Goal: Task Accomplishment & Management: Complete application form

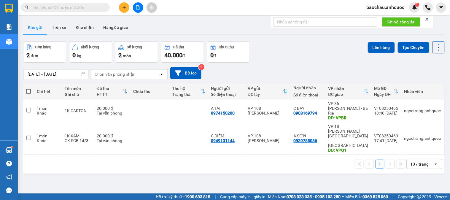
click at [90, 2] on div "Kết quả tìm kiếm ( 2 ) Bộ lọc Mã ĐH Trạng thái Món hàng Thu hộ Tổng cước Chưa c…" at bounding box center [58, 7] width 116 height 10
click at [79, 7] on input "text" at bounding box center [68, 7] width 70 height 7
click at [58, 5] on input "text" at bounding box center [68, 7] width 70 height 7
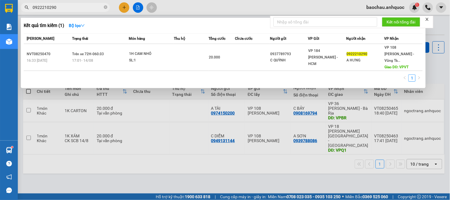
type input "0922210290"
click at [117, 95] on div at bounding box center [225, 100] width 450 height 200
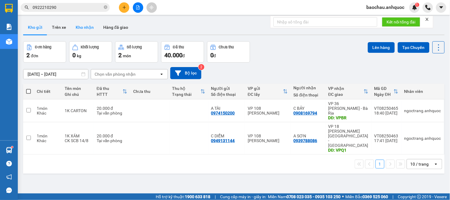
click at [85, 23] on button "Kho nhận" at bounding box center [85, 27] width 28 height 14
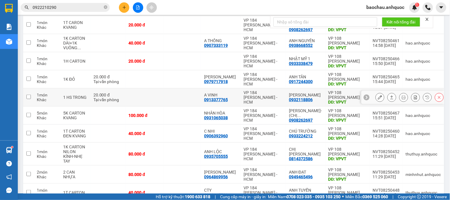
scroll to position [116, 0]
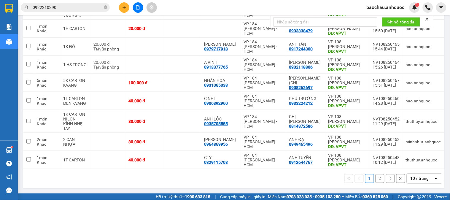
click at [376, 174] on button "2" at bounding box center [379, 178] width 9 height 9
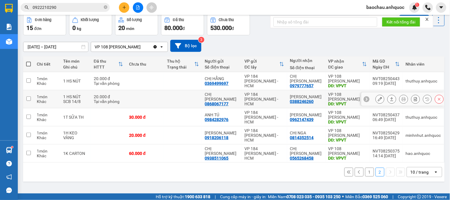
scroll to position [0, 0]
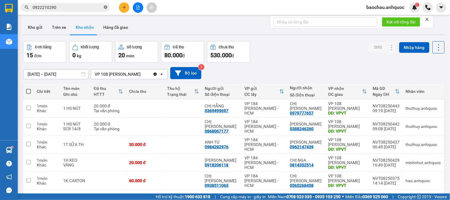
click at [104, 9] on span at bounding box center [106, 8] width 4 height 6
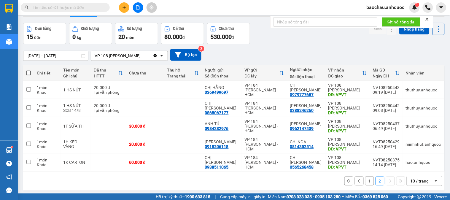
scroll to position [27, 0]
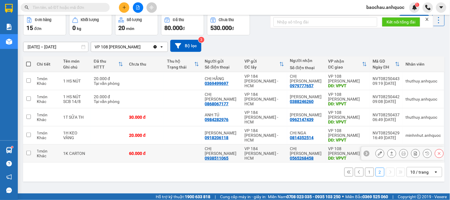
click at [378, 151] on button at bounding box center [380, 153] width 8 height 10
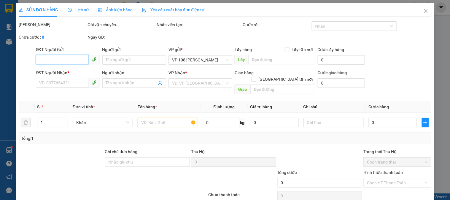
type input "0938511065"
type input "CHỊ [PERSON_NAME]"
type input "0565268458"
type input "CHỊ [PERSON_NAME]"
type input "VPVT"
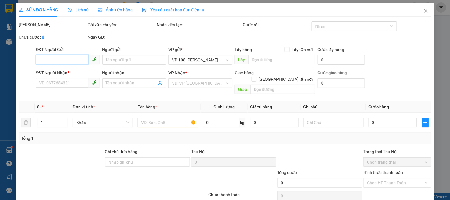
type input "60.000"
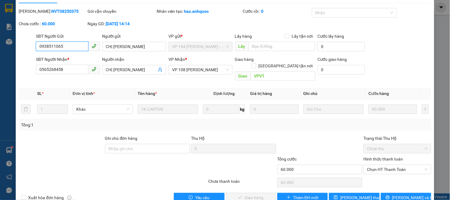
scroll to position [21, 0]
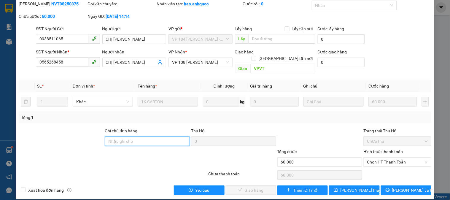
click at [164, 136] on input "Ghi chú đơn hàng" at bounding box center [147, 140] width 85 height 9
click at [402, 157] on span "Chọn HT Thanh Toán" at bounding box center [397, 161] width 60 height 9
type input "CK SCB 14/8"
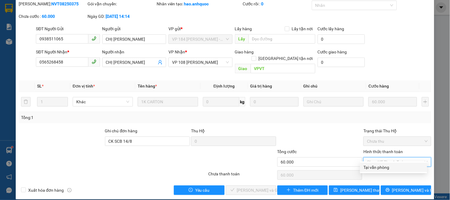
click at [370, 169] on div "Tại văn phòng" at bounding box center [393, 167] width 60 height 7
type input "0"
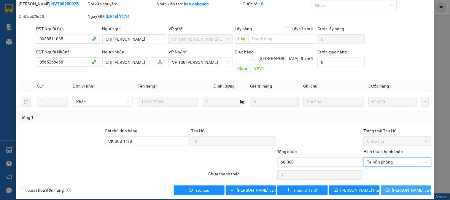
click at [408, 187] on span "[PERSON_NAME] và In" at bounding box center [413, 190] width 42 height 7
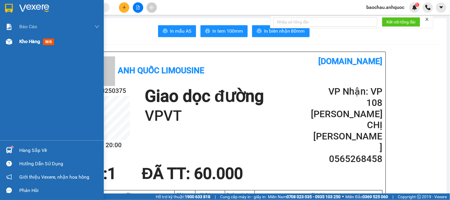
click at [11, 41] on img at bounding box center [9, 42] width 6 height 6
click at [40, 36] on div "Kho hàng mới" at bounding box center [59, 41] width 80 height 15
click at [42, 43] on div "Kho hàng mới" at bounding box center [37, 41] width 37 height 7
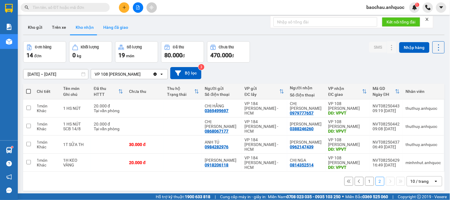
click at [120, 27] on button "Hàng đã giao" at bounding box center [115, 27] width 34 height 14
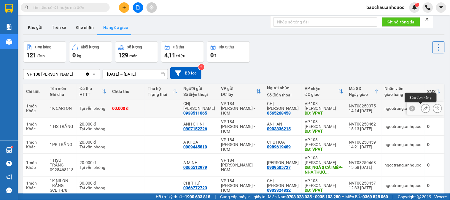
click at [423, 108] on icon at bounding box center [425, 108] width 4 height 4
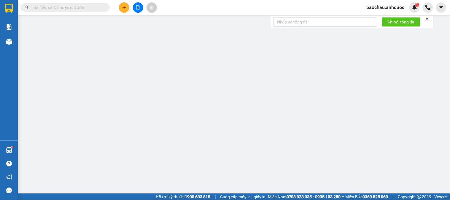
type input "0938511065"
type input "CHỊ [PERSON_NAME]"
type input "0565268458"
type input "CHỊ [PERSON_NAME]"
type input "VPVT"
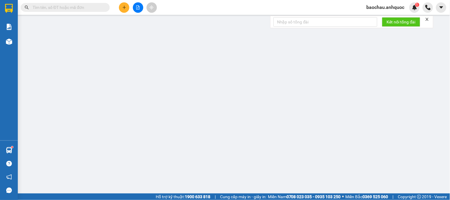
type input "CK SCB 14/8"
type input "60.000"
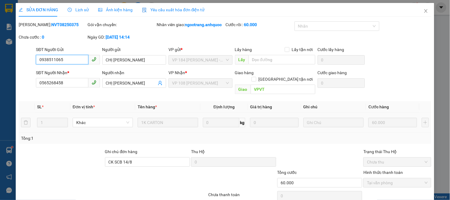
checkbox input "true"
click at [34, 24] on div "Mã ĐH: NVT08250375" at bounding box center [53, 24] width 68 height 7
copy b "NVT08250375"
drag, startPoint x: 70, startPoint y: 79, endPoint x: 23, endPoint y: 84, distance: 47.1
click at [23, 84] on div "SĐT Người Nhận * 0565268458 0565268458 Người nhận CHỊ [PERSON_NAME] VP Nhận * V…" at bounding box center [225, 82] width 414 height 27
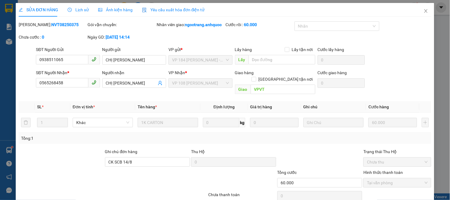
click at [132, 105] on th "Đơn vị tính *" at bounding box center [102, 107] width 65 height 12
click at [424, 13] on span "Close" at bounding box center [425, 11] width 17 height 17
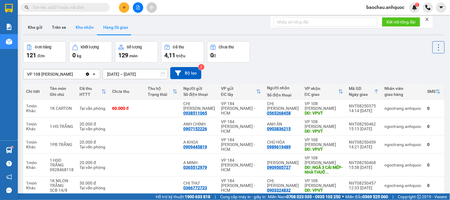
click at [78, 31] on button "Kho nhận" at bounding box center [85, 27] width 28 height 14
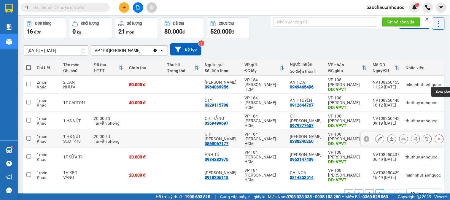
scroll to position [39, 0]
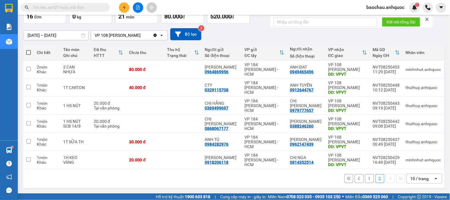
click at [365, 181] on button "1" at bounding box center [369, 178] width 9 height 9
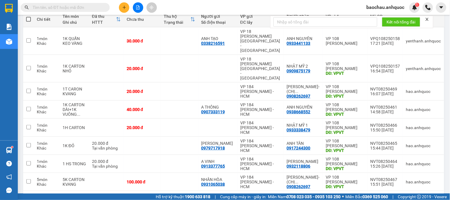
scroll to position [0, 0]
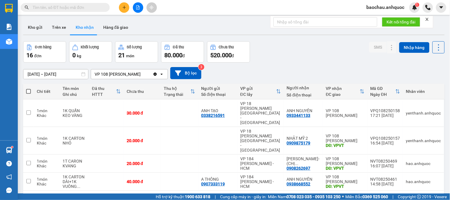
click at [427, 19] on icon "close" at bounding box center [426, 19] width 3 height 3
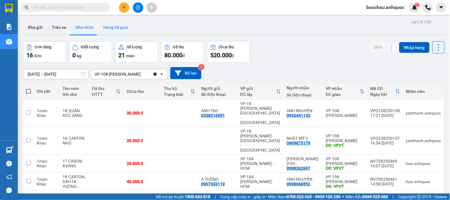
click at [119, 29] on button "Hàng đã giao" at bounding box center [115, 27] width 34 height 14
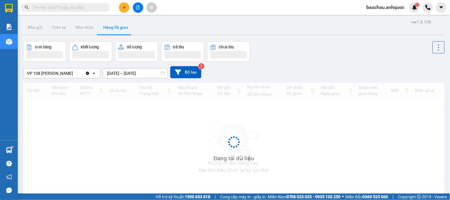
click at [119, 29] on button "Hàng đã giao" at bounding box center [115, 27] width 34 height 14
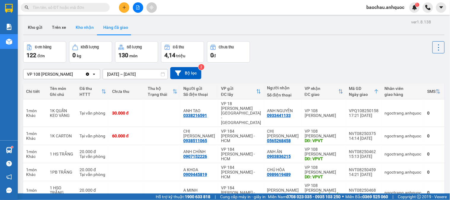
click at [78, 30] on button "Kho nhận" at bounding box center [85, 27] width 28 height 14
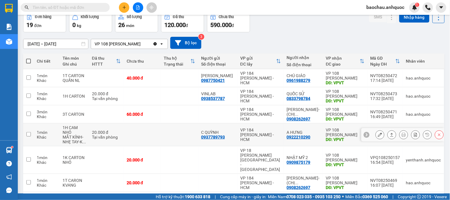
scroll to position [33, 0]
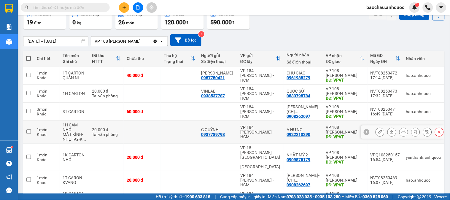
click at [378, 134] on icon at bounding box center [380, 132] width 4 height 4
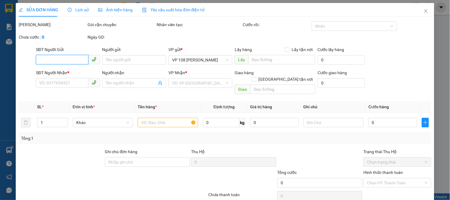
type input "0937789793"
type input "C QUỲNH"
type input "0922210290"
type input "A HƯNG"
type input "VPVT"
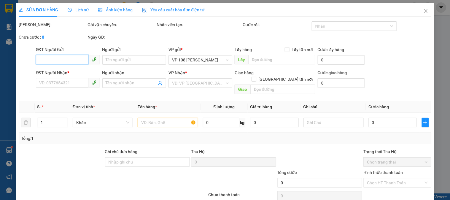
type input "TM 14/8 VP184 HẢO"
type input "20.000"
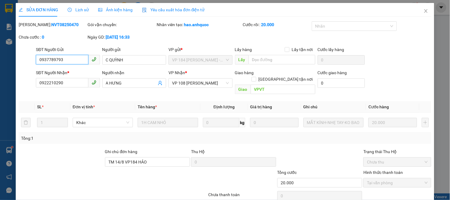
scroll to position [21, 0]
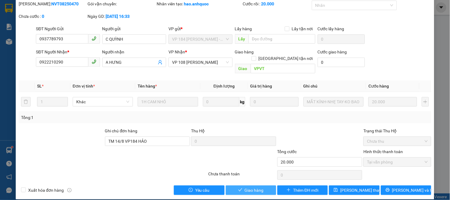
click at [257, 187] on span "Giao hàng" at bounding box center [254, 190] width 19 height 7
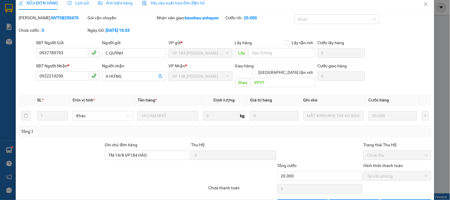
scroll to position [0, 0]
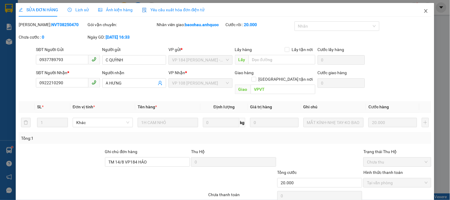
click at [423, 13] on icon "close" at bounding box center [425, 11] width 5 height 5
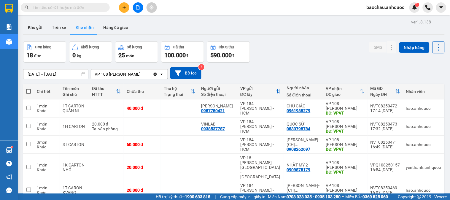
click at [64, 73] on input "[DATE] – [DATE]" at bounding box center [55, 73] width 65 height 9
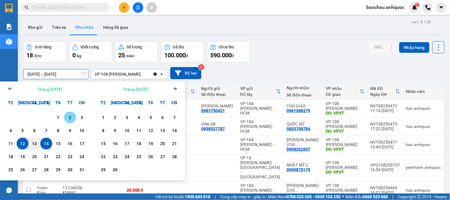
click at [48, 116] on div "Calendar." at bounding box center [46, 117] width 12 height 12
click at [51, 117] on div "Calendar." at bounding box center [46, 117] width 12 height 12
click at [55, 117] on div "1" at bounding box center [58, 117] width 8 height 7
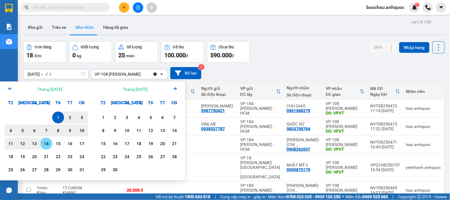
click at [47, 145] on div "14" at bounding box center [46, 143] width 8 height 7
type input "[DATE] – [DATE]"
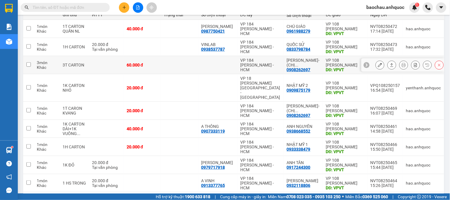
scroll to position [66, 0]
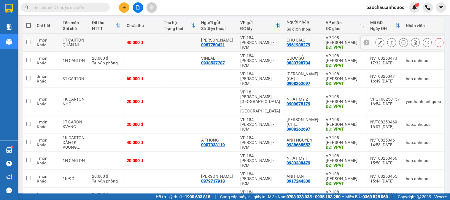
click at [161, 38] on td "40.000 đ" at bounding box center [142, 43] width 37 height 18
checkbox input "true"
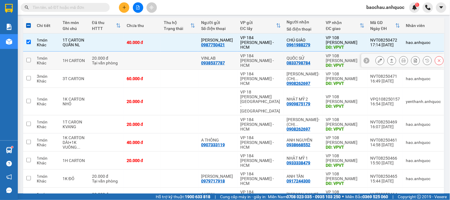
click at [179, 55] on td at bounding box center [179, 61] width 37 height 18
checkbox input "true"
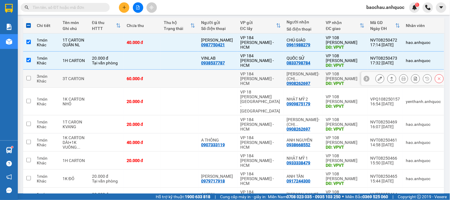
click at [186, 85] on td at bounding box center [179, 79] width 37 height 18
checkbox input "true"
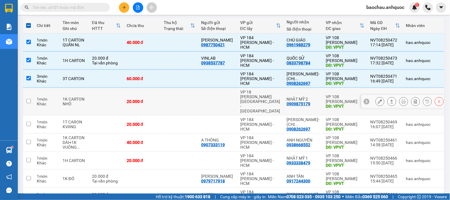
click at [192, 97] on td at bounding box center [179, 102] width 37 height 28
checkbox input "true"
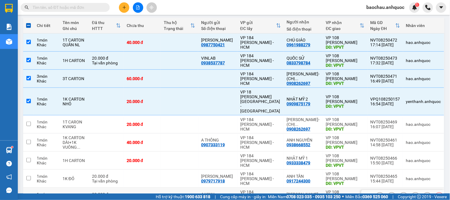
click at [183, 188] on td at bounding box center [179, 197] width 37 height 18
checkbox input "true"
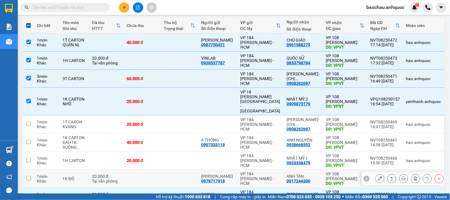
click at [182, 170] on td at bounding box center [179, 179] width 37 height 18
checkbox input "true"
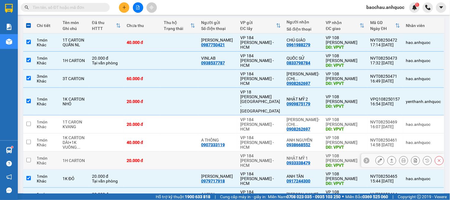
click at [184, 152] on td at bounding box center [179, 160] width 37 height 18
checkbox input "true"
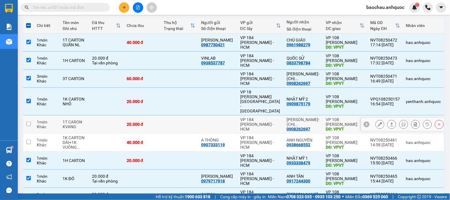
click at [179, 115] on td at bounding box center [179, 124] width 37 height 18
checkbox input "true"
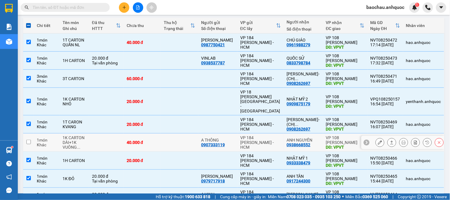
click at [377, 137] on button at bounding box center [380, 142] width 8 height 10
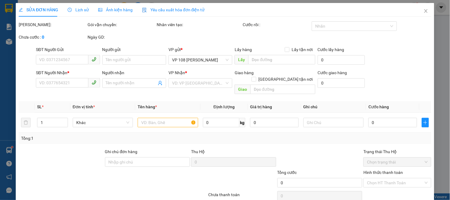
type input "0907333119"
type input "A THÔNG"
type input "0938668552"
type input "ANH NGUYÊN"
type input "VPVT"
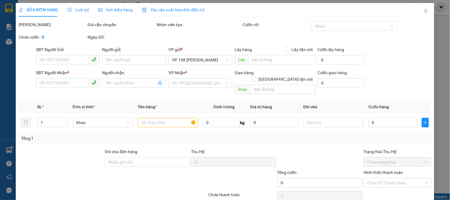
type input "40.000"
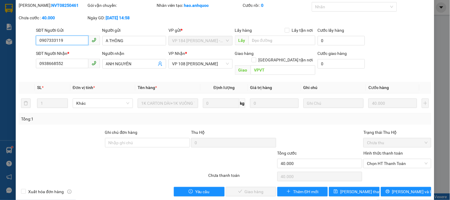
scroll to position [21, 0]
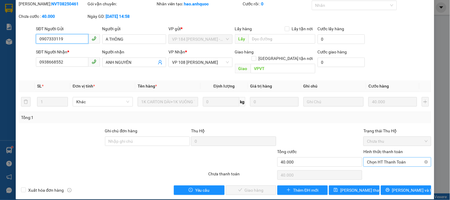
click at [369, 157] on span "Chọn HT Thanh Toán" at bounding box center [397, 161] width 60 height 9
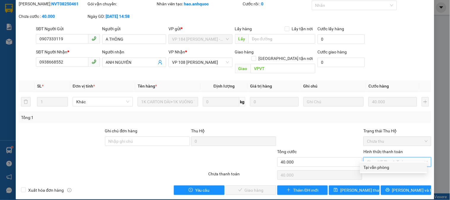
click at [371, 167] on div "Tại văn phòng" at bounding box center [393, 167] width 60 height 7
type input "0"
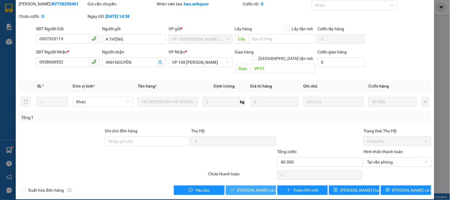
click at [259, 187] on span "[PERSON_NAME] và Giao hàng" at bounding box center [265, 190] width 57 height 7
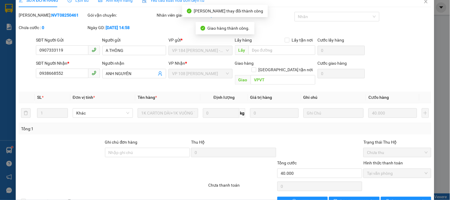
scroll to position [0, 0]
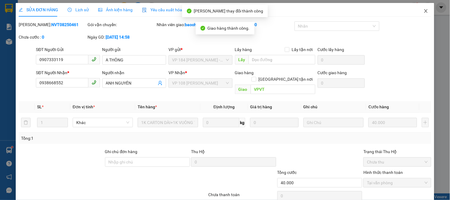
click at [424, 13] on icon "close" at bounding box center [425, 11] width 3 height 4
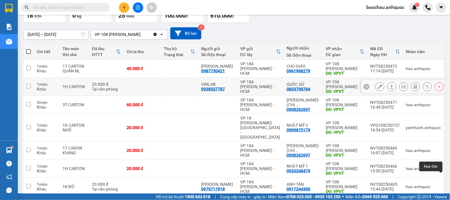
scroll to position [13, 0]
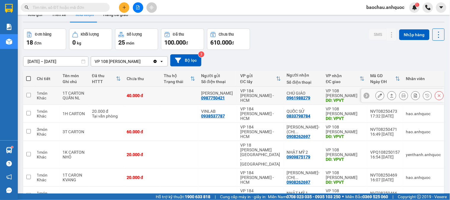
click at [161, 94] on td "40.000 đ" at bounding box center [142, 96] width 37 height 18
checkbox input "true"
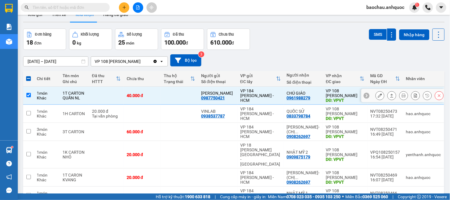
click at [174, 114] on td at bounding box center [179, 114] width 37 height 18
checkbox input "true"
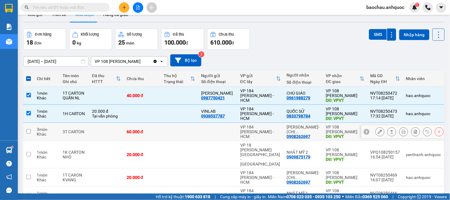
click at [178, 125] on td at bounding box center [179, 132] width 37 height 18
checkbox input "true"
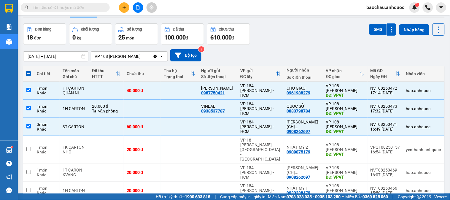
scroll to position [33, 0]
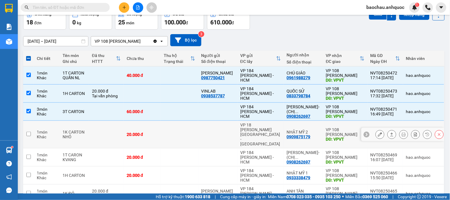
click at [205, 130] on td at bounding box center [217, 135] width 39 height 28
checkbox input "true"
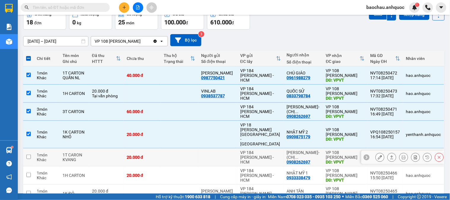
click at [198, 148] on td at bounding box center [179, 157] width 37 height 18
checkbox input "true"
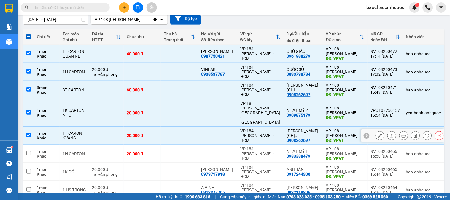
scroll to position [66, 0]
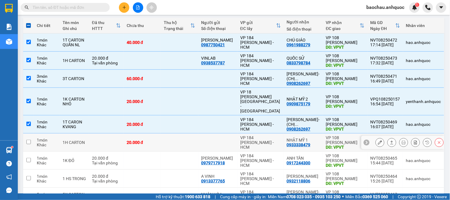
click at [205, 134] on td at bounding box center [217, 142] width 39 height 18
checkbox input "true"
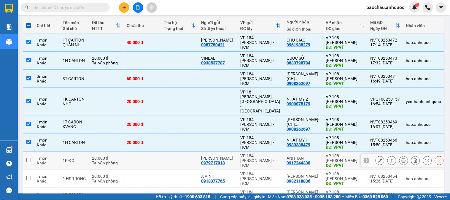
click at [186, 153] on td at bounding box center [179, 160] width 37 height 18
checkbox input "true"
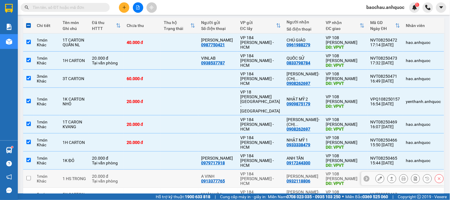
click at [192, 170] on td at bounding box center [179, 179] width 37 height 18
checkbox input "true"
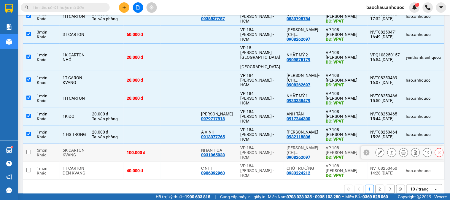
scroll to position [111, 0]
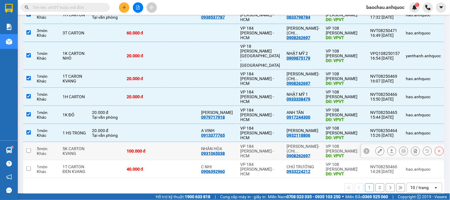
click at [188, 147] on td at bounding box center [179, 151] width 37 height 18
checkbox input "true"
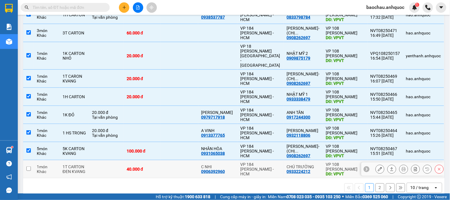
click at [187, 160] on td at bounding box center [179, 169] width 37 height 18
checkbox input "true"
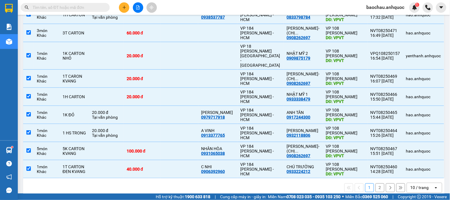
click at [375, 183] on button "2" at bounding box center [379, 187] width 9 height 9
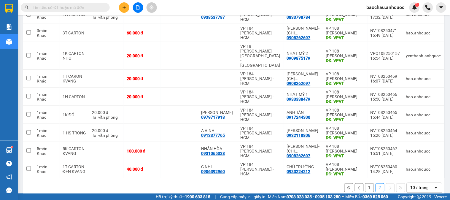
checkbox input "false"
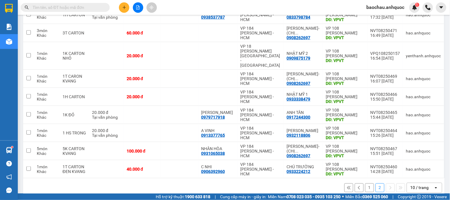
checkbox input "false"
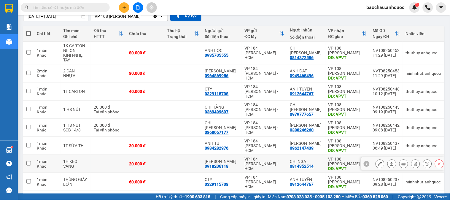
scroll to position [47, 0]
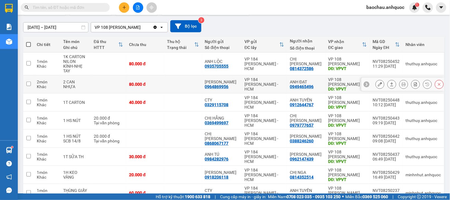
click at [192, 84] on td at bounding box center [183, 84] width 38 height 18
checkbox input "true"
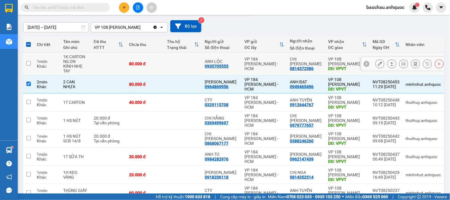
click at [196, 58] on td at bounding box center [183, 63] width 38 height 23
checkbox input "true"
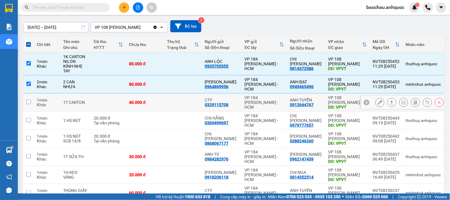
drag, startPoint x: 186, startPoint y: 104, endPoint x: 189, endPoint y: 105, distance: 3.0
click at [187, 104] on td at bounding box center [183, 102] width 38 height 18
checkbox input "true"
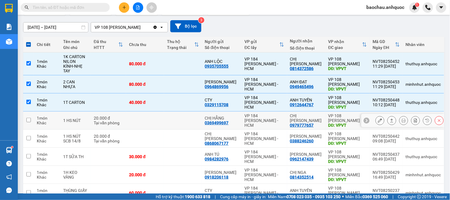
click at [188, 121] on td at bounding box center [183, 120] width 38 height 18
checkbox input "true"
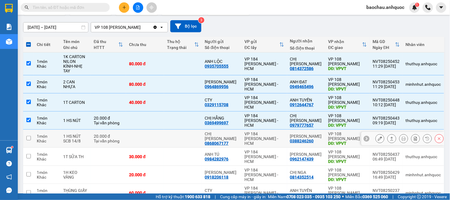
click at [187, 135] on td at bounding box center [183, 139] width 38 height 18
checkbox input "true"
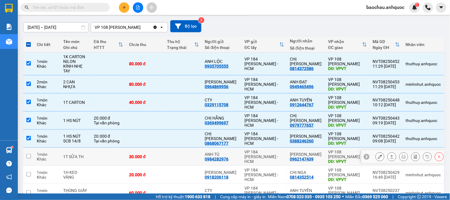
click at [188, 151] on td at bounding box center [183, 157] width 38 height 18
checkbox input "true"
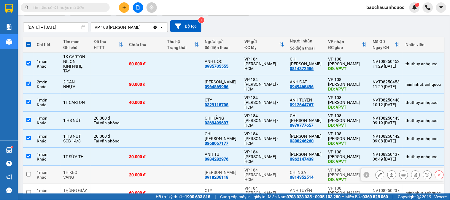
click at [192, 170] on td at bounding box center [183, 175] width 38 height 18
checkbox input "true"
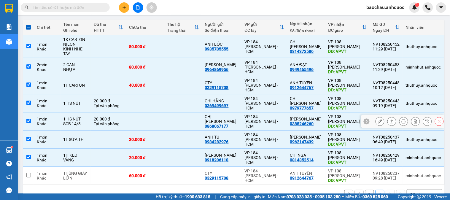
scroll to position [80, 0]
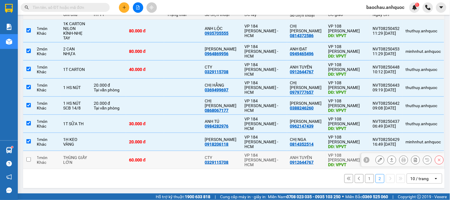
click at [196, 164] on td at bounding box center [183, 160] width 38 height 18
checkbox input "true"
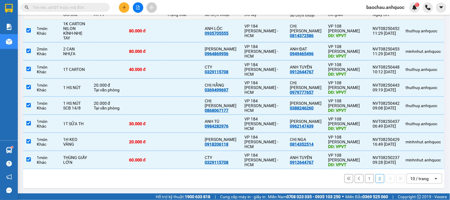
click at [365, 180] on button "1" at bounding box center [369, 178] width 9 height 9
checkbox input "false"
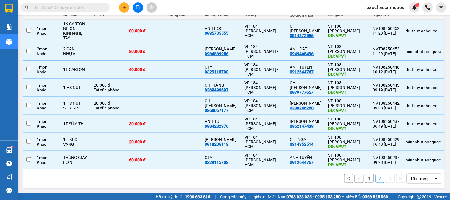
checkbox input "false"
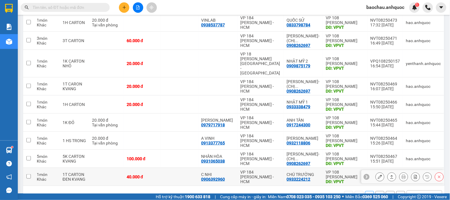
scroll to position [111, 0]
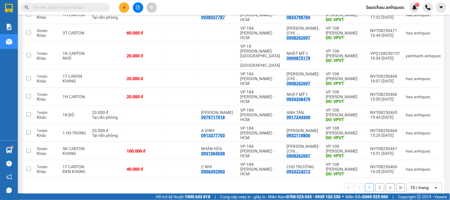
click at [368, 183] on button "1" at bounding box center [369, 187] width 9 height 9
click at [375, 183] on button "2" at bounding box center [379, 187] width 9 height 9
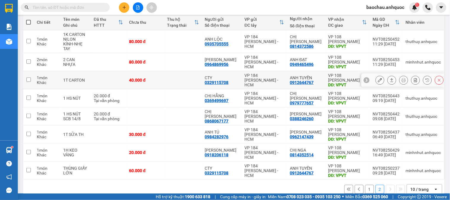
scroll to position [80, 0]
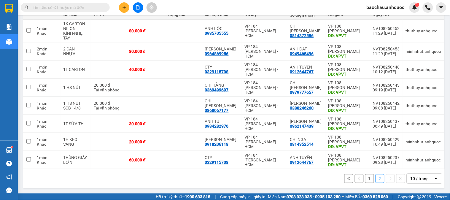
click at [365, 179] on button "1" at bounding box center [369, 178] width 9 height 9
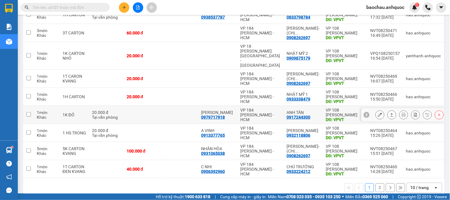
scroll to position [0, 0]
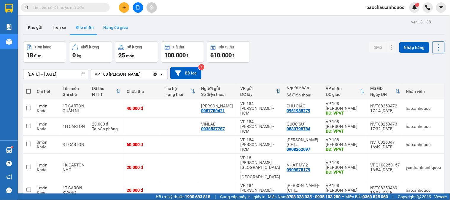
click at [112, 29] on button "Hàng đã giao" at bounding box center [115, 27] width 34 height 14
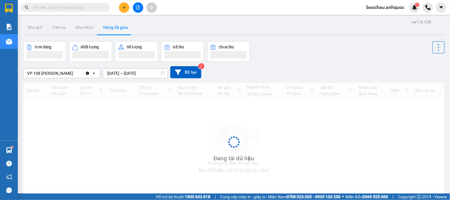
click at [118, 34] on button "Hàng đã giao" at bounding box center [115, 27] width 34 height 14
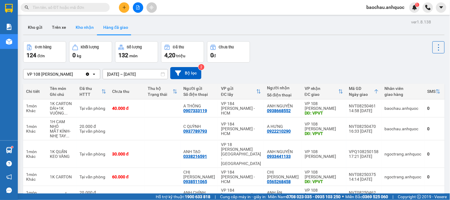
click at [83, 30] on button "Kho nhận" at bounding box center [85, 27] width 28 height 14
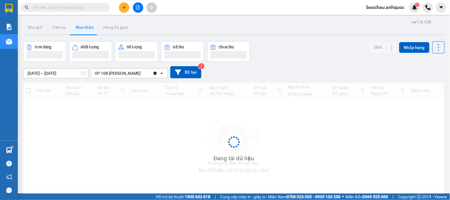
click at [83, 30] on button "Kho nhận" at bounding box center [85, 27] width 28 height 14
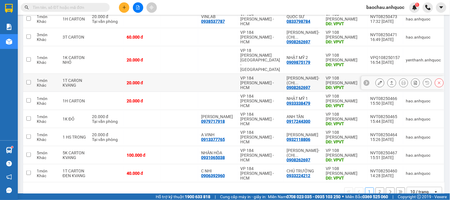
scroll to position [111, 0]
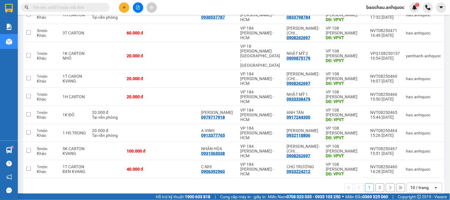
click at [378, 183] on button "2" at bounding box center [379, 187] width 9 height 9
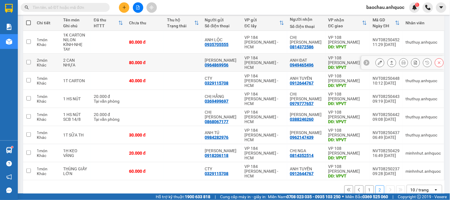
scroll to position [79, 0]
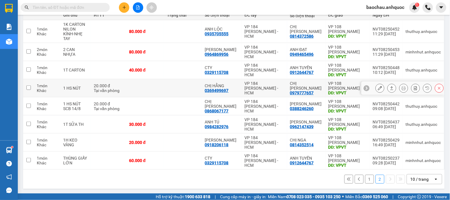
click at [378, 88] on icon at bounding box center [380, 88] width 4 height 4
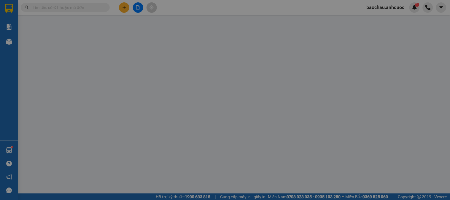
type input "0369499697"
type input "CHỊ HẰNG"
type input "0979777657"
type input "CHỊ [PERSON_NAME]"
type input "VPVT"
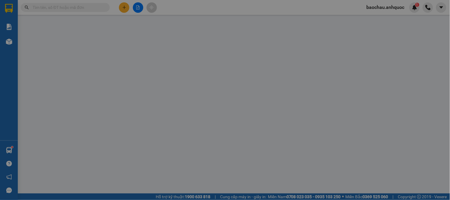
type input "TM 14/8 THỦY"
type input "20.000"
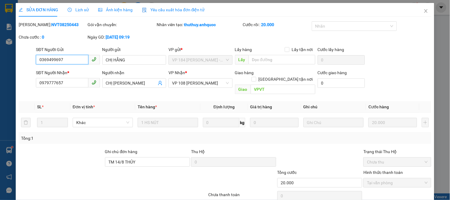
scroll to position [21, 0]
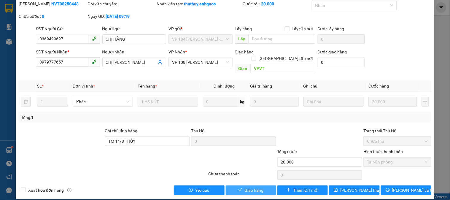
click at [246, 187] on span "Giao hàng" at bounding box center [254, 190] width 19 height 7
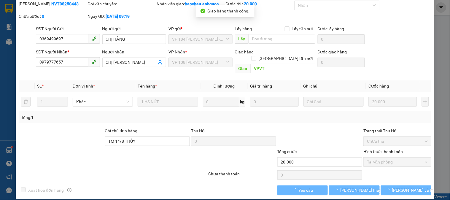
scroll to position [0, 0]
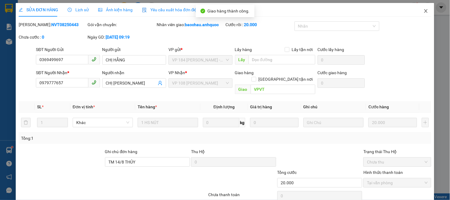
click at [423, 13] on icon "close" at bounding box center [425, 11] width 5 height 5
